Goal: Complete application form

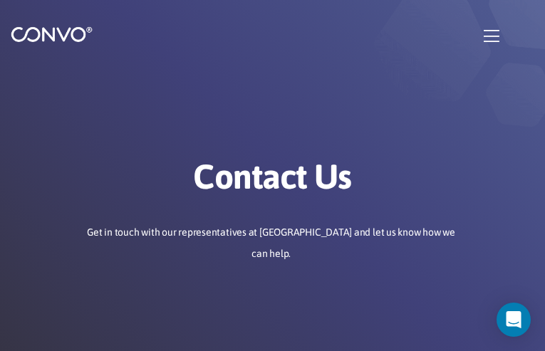
type input "geqsKrpkrA"
type input "unobiro896@gmail.com"
type input "xMxoByGL"
type input "czsxhOzV"
type input "LLFALTigNvk"
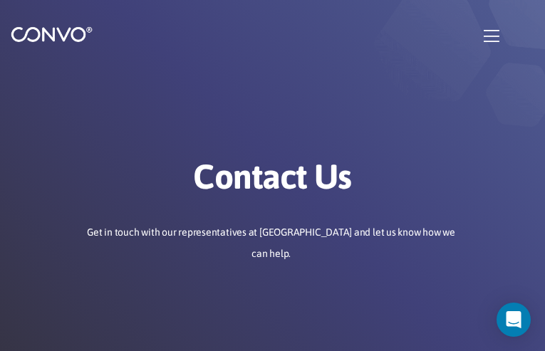
type input "unobiro896@gmail.com"
type input "YLQaHWLFD"
type input "hbugSoMGbl"
type input "JdvSsMfhyImegveI"
